Goal: Contribute content

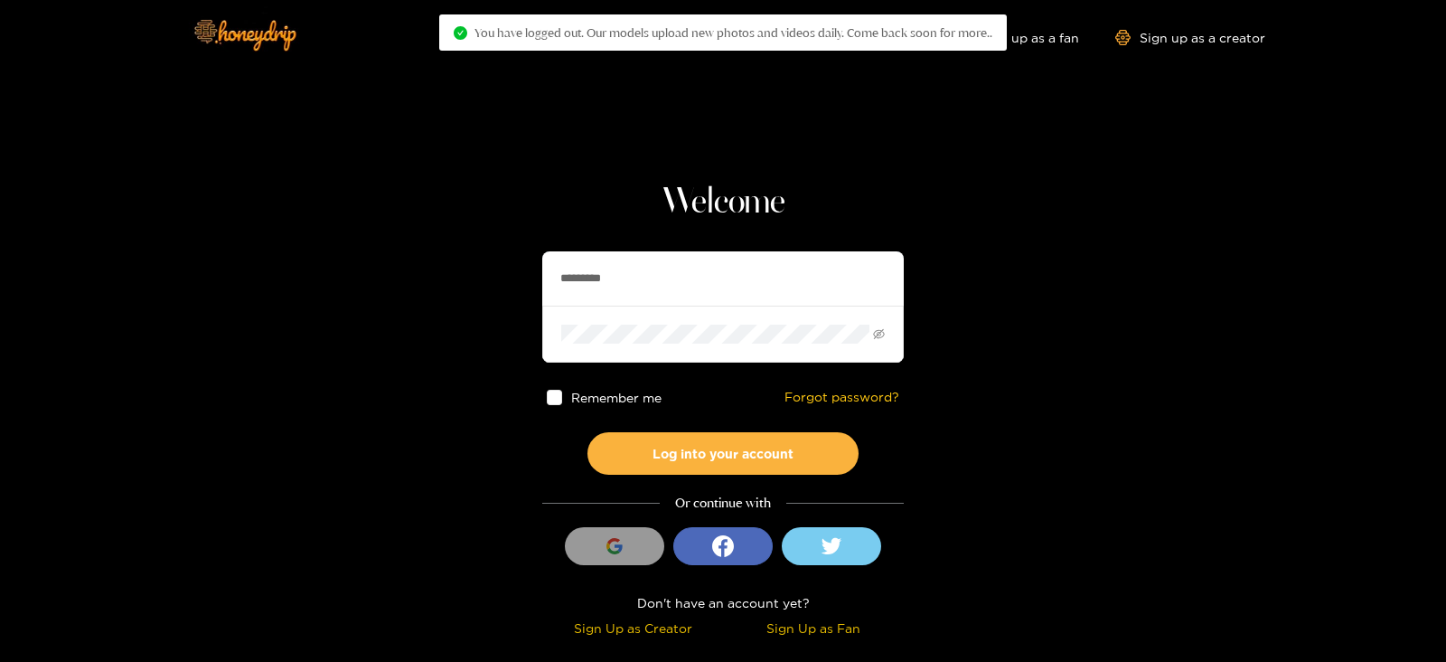
drag, startPoint x: 754, startPoint y: 284, endPoint x: 527, endPoint y: 280, distance: 226.9
click at [527, 280] on section "Welcome ********* Remember me Forgot password? Log into your account Or continu…" at bounding box center [723, 321] width 1446 height 643
type input "**********"
click at [588, 432] on button "Log into your account" at bounding box center [723, 453] width 271 height 42
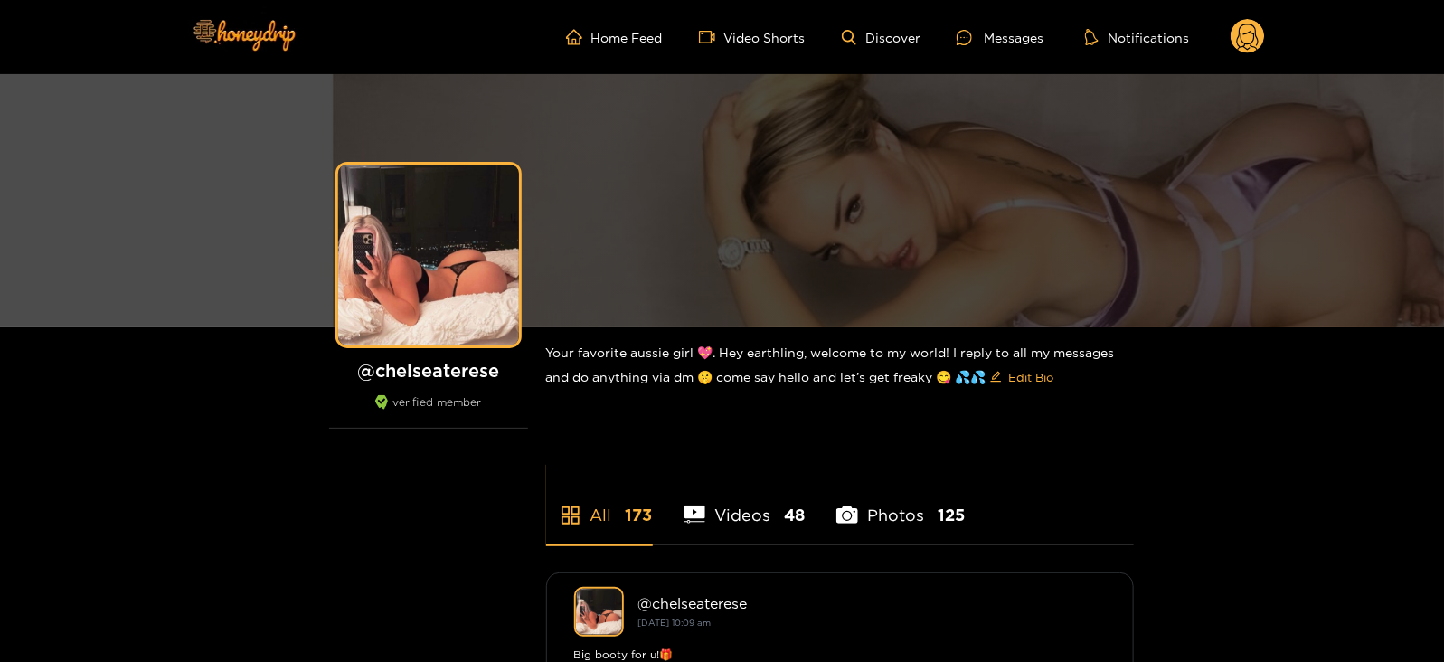
click at [1232, 38] on circle at bounding box center [1247, 36] width 34 height 34
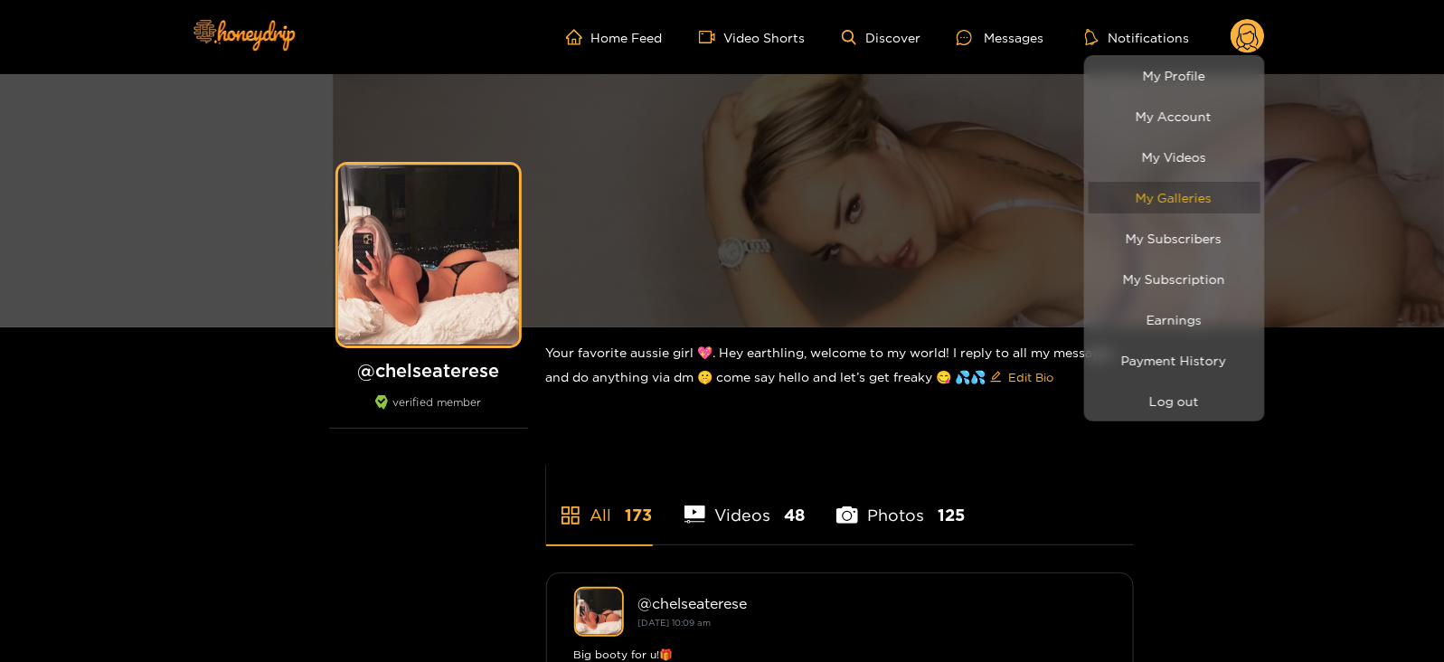
click at [1175, 184] on link "My Galleries" at bounding box center [1174, 198] width 172 height 32
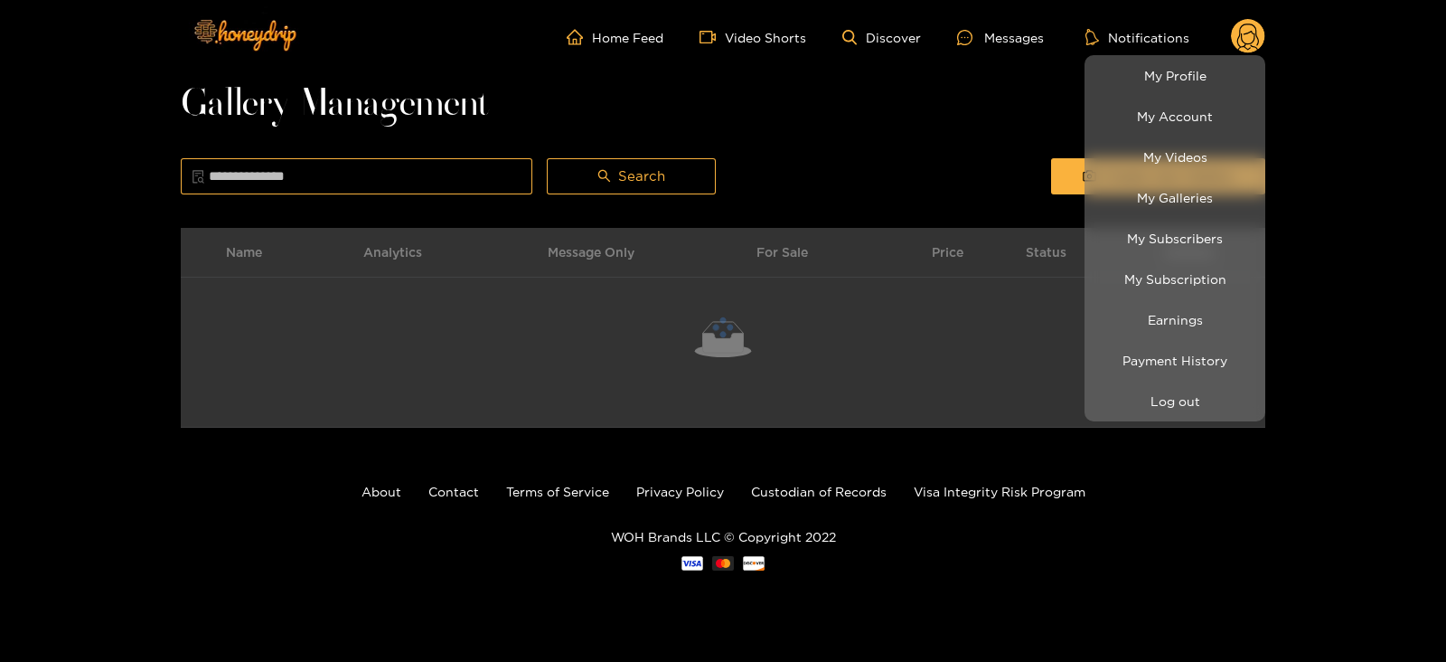
click at [979, 151] on div at bounding box center [723, 331] width 1446 height 662
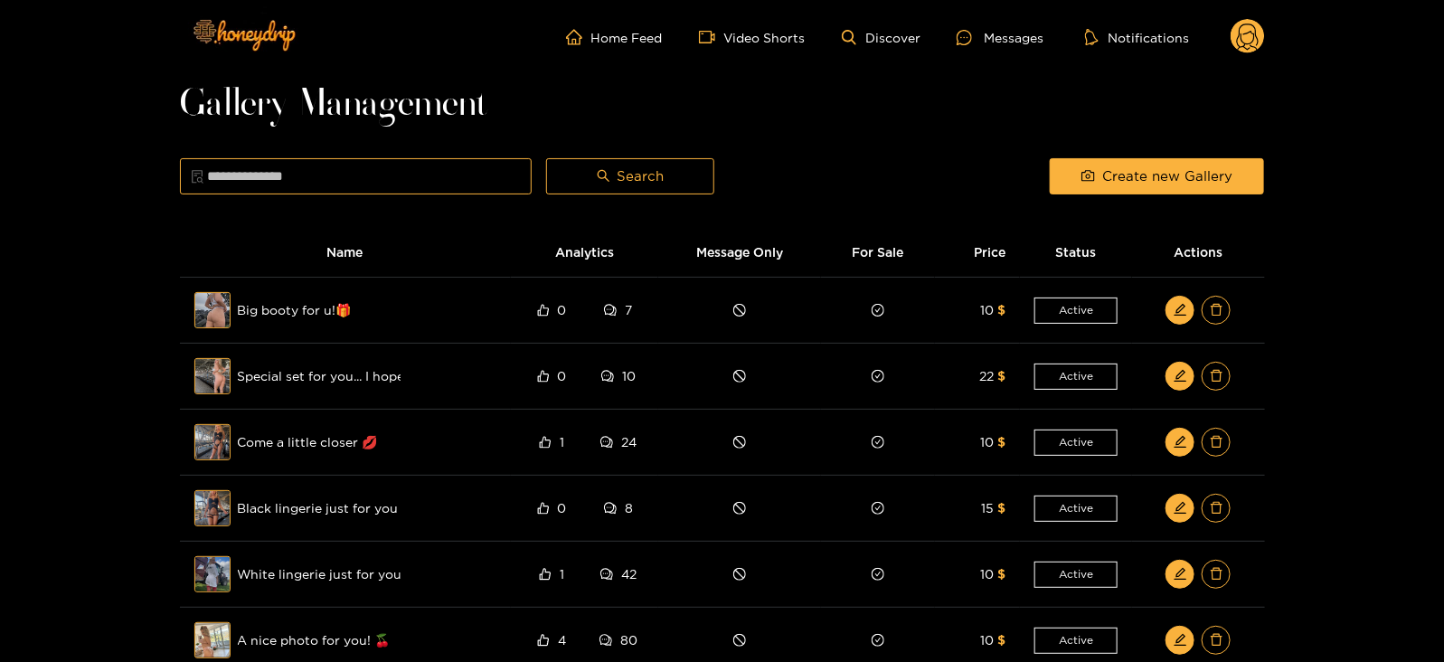
click at [1048, 169] on div "Create new Gallery" at bounding box center [1156, 176] width 229 height 45
click at [1071, 174] on button "Create new Gallery" at bounding box center [1157, 176] width 214 height 36
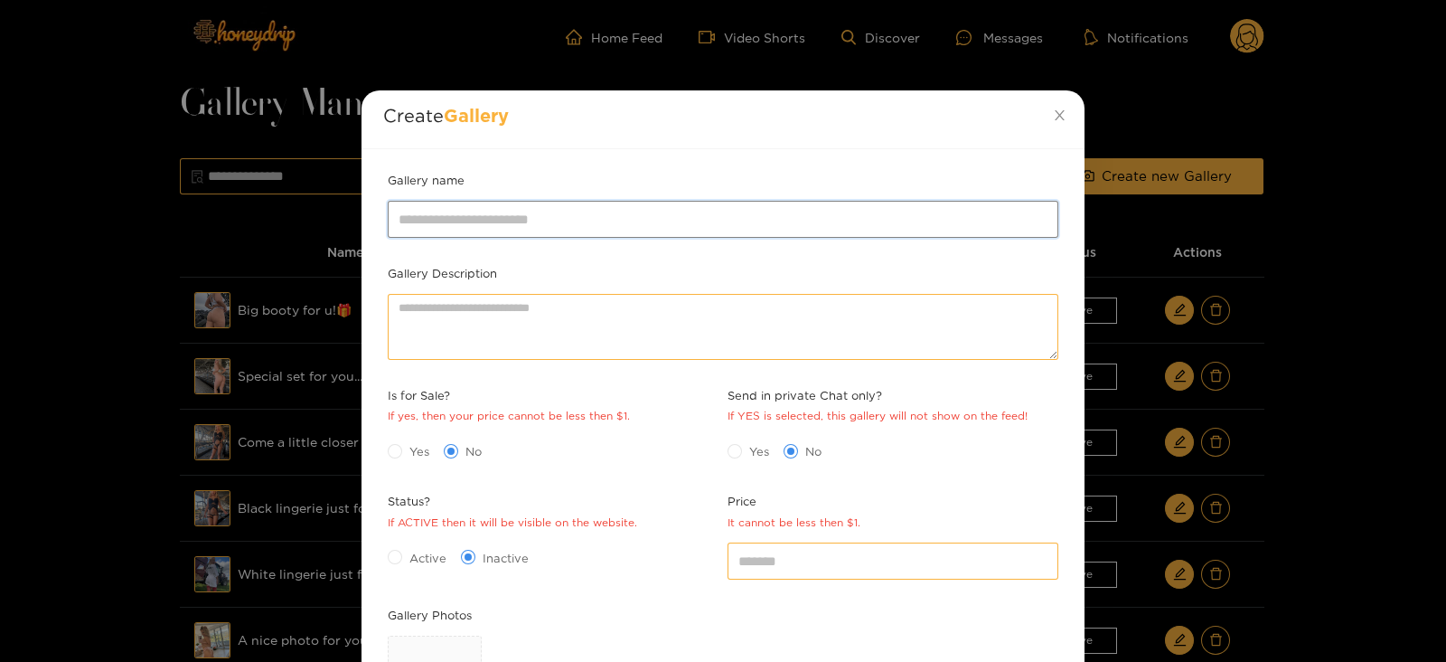
click at [447, 206] on input "Gallery name" at bounding box center [723, 219] width 671 height 36
type input "**********"
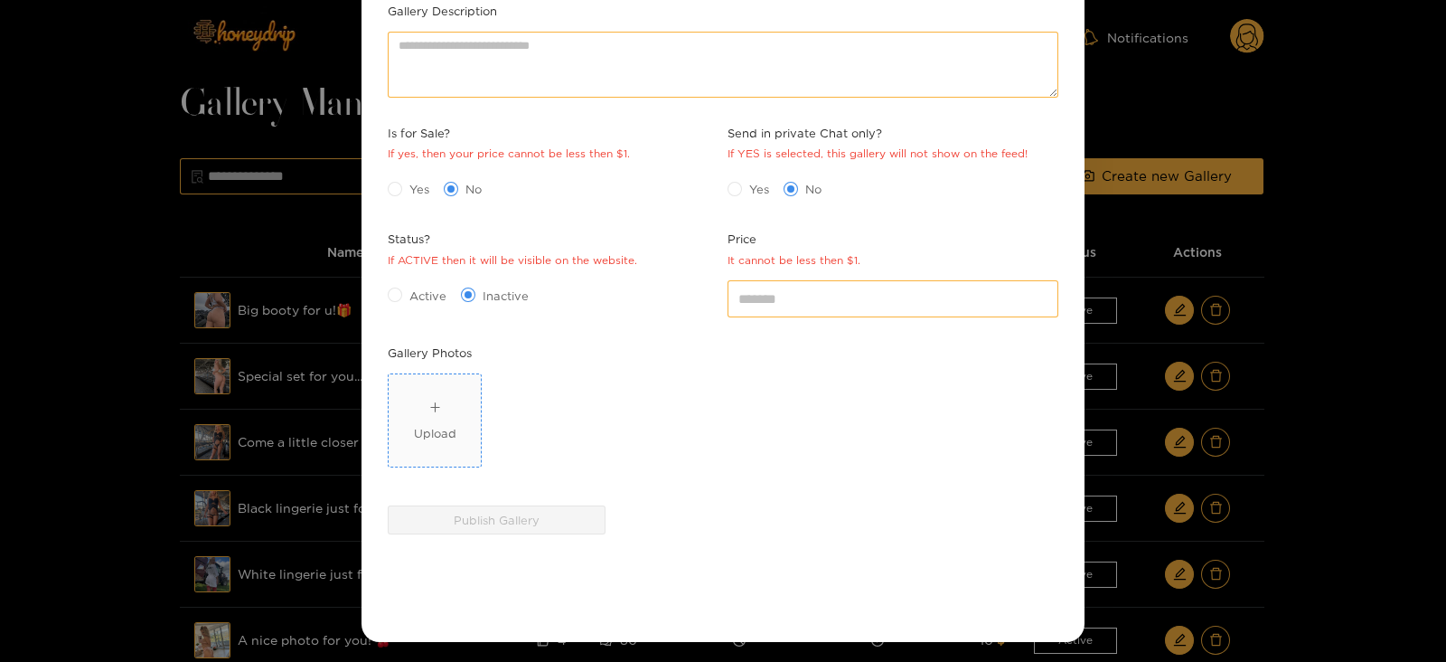
click at [432, 391] on span "Upload" at bounding box center [435, 420] width 92 height 92
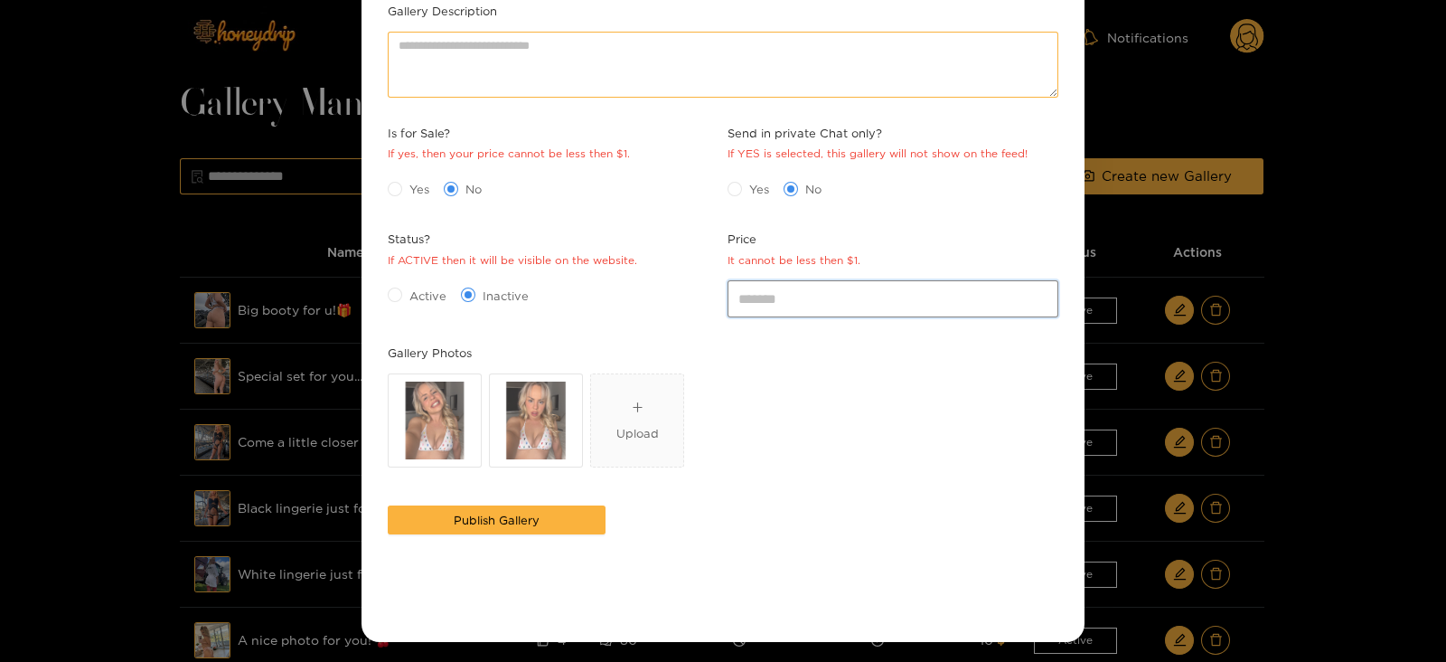
click at [841, 303] on input "*" at bounding box center [893, 298] width 331 height 36
type input "*"
click at [395, 193] on span at bounding box center [395, 189] width 14 height 14
click at [411, 309] on div "Active Inactive" at bounding box center [553, 295] width 340 height 38
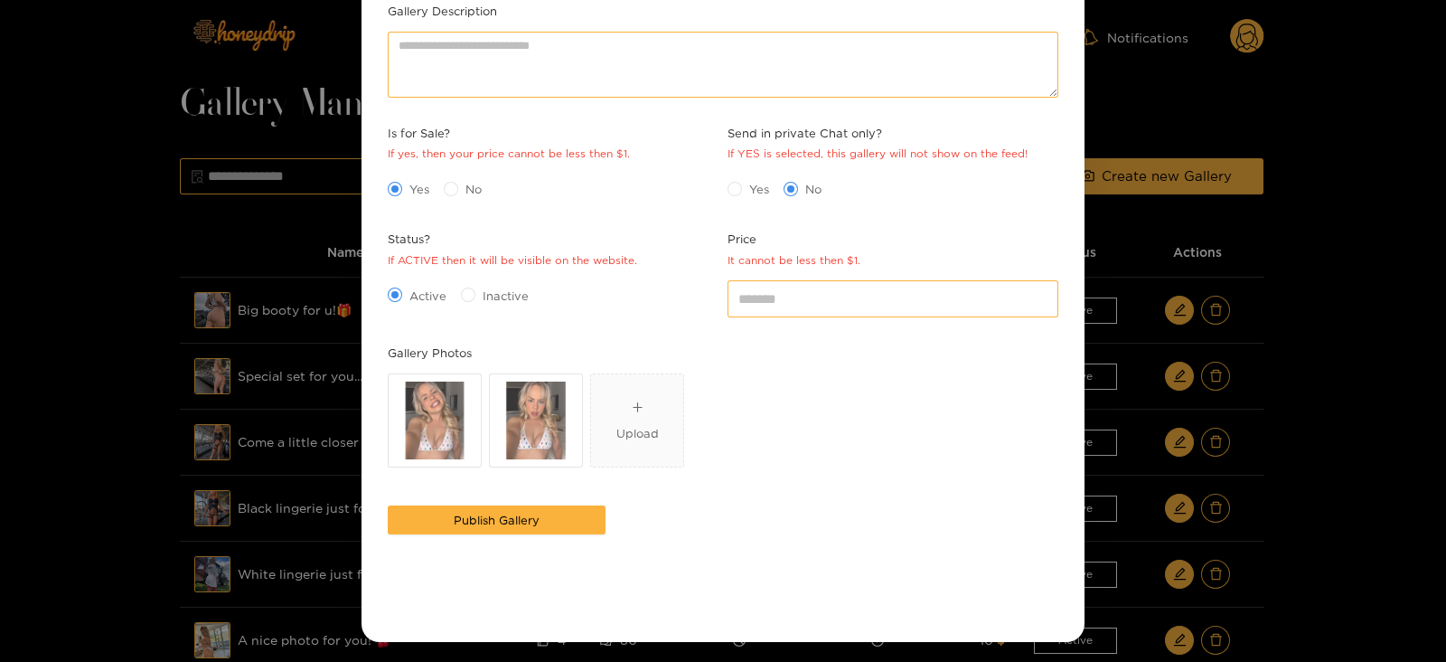
click at [443, 546] on div "Publish Gallery" at bounding box center [496, 531] width 227 height 60
click at [416, 520] on button "Publish Gallery" at bounding box center [497, 519] width 218 height 29
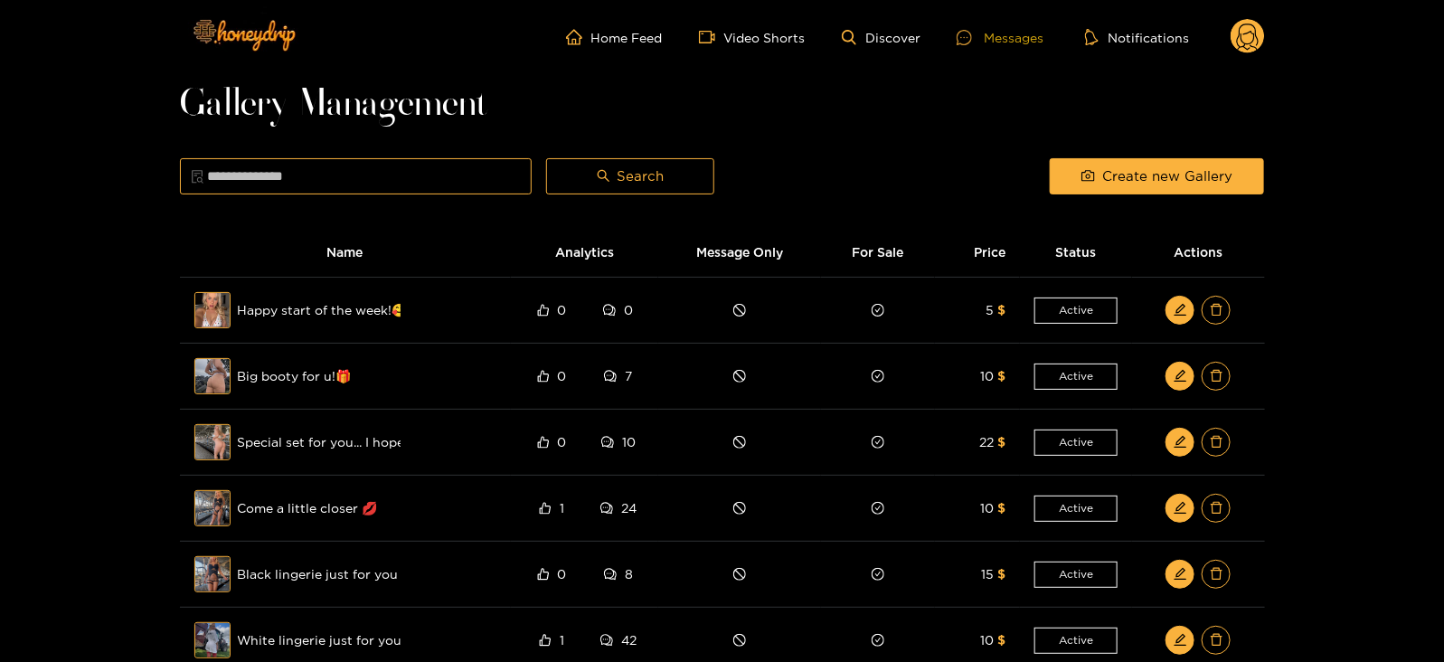
click at [962, 46] on div "Messages" at bounding box center [999, 37] width 87 height 21
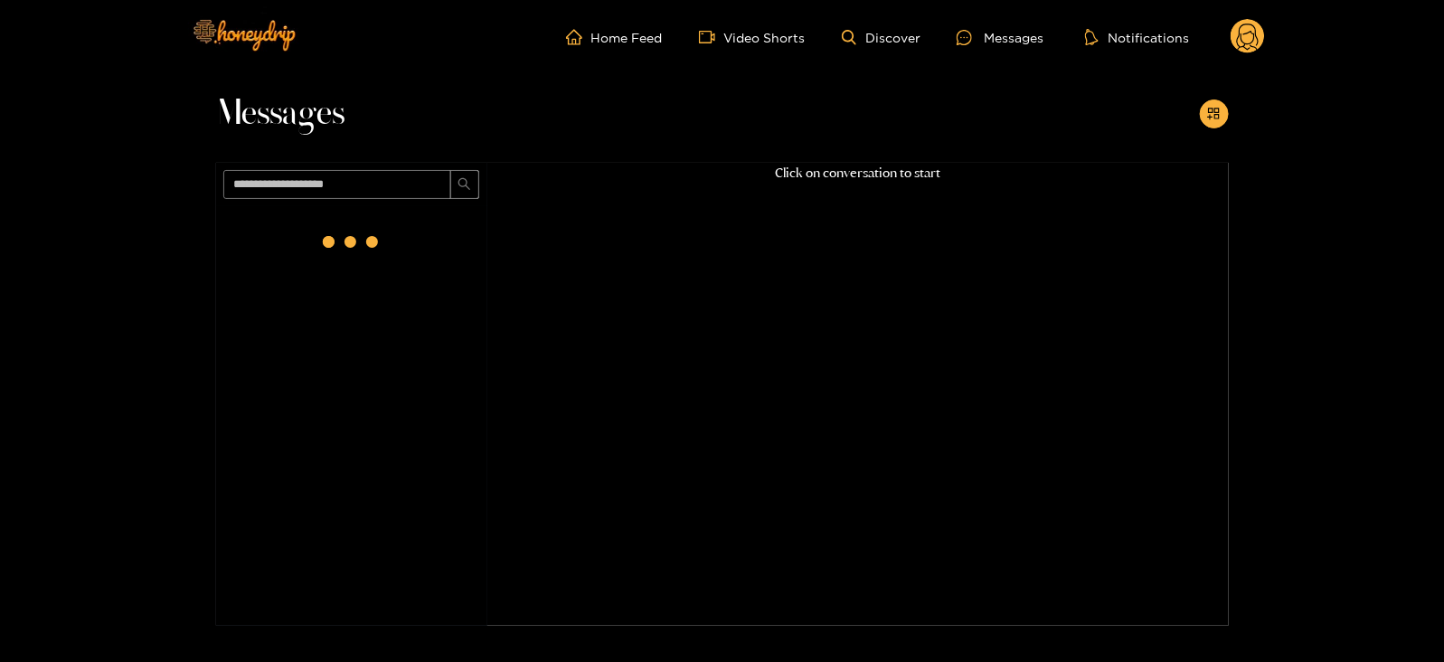
click at [1221, 27] on ul "Home Feed Video Shorts Discover Messages Notifications" at bounding box center [915, 37] width 699 height 36
click at [1236, 37] on circle at bounding box center [1247, 36] width 34 height 34
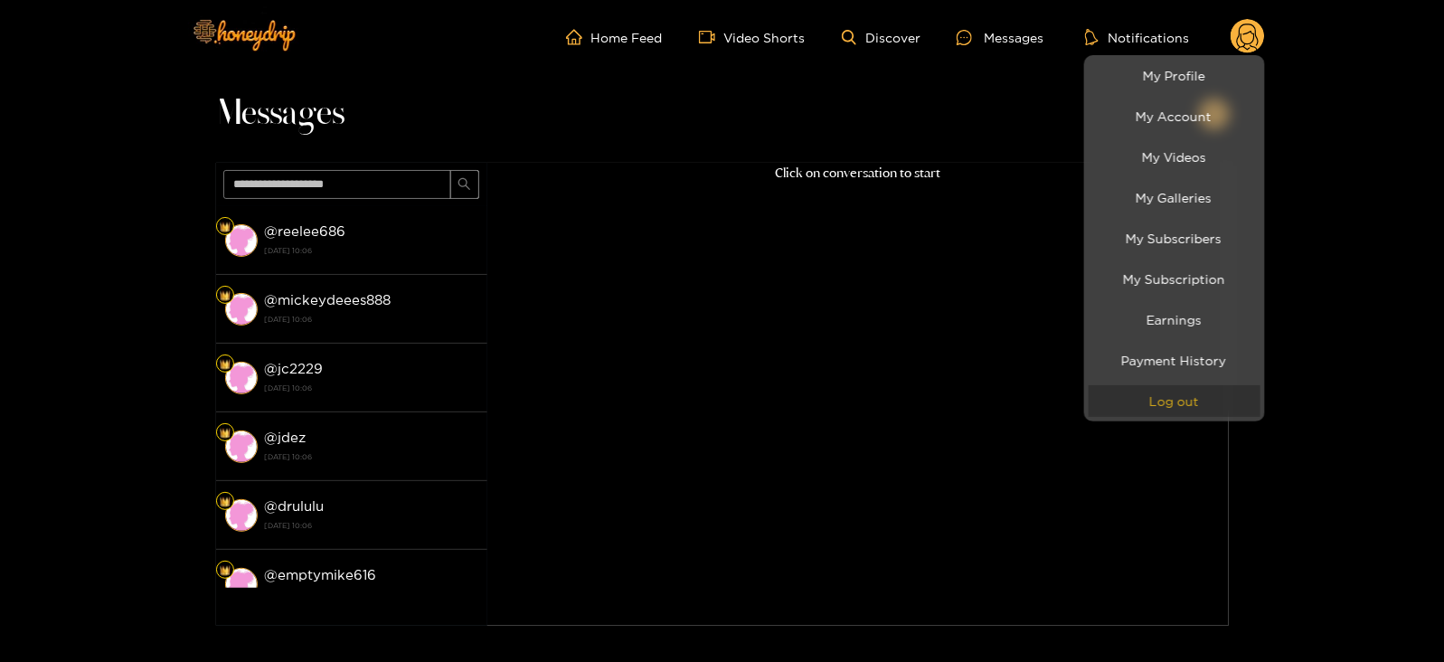
click at [1146, 393] on button "Log out" at bounding box center [1174, 401] width 172 height 32
